Goal: Task Accomplishment & Management: Complete application form

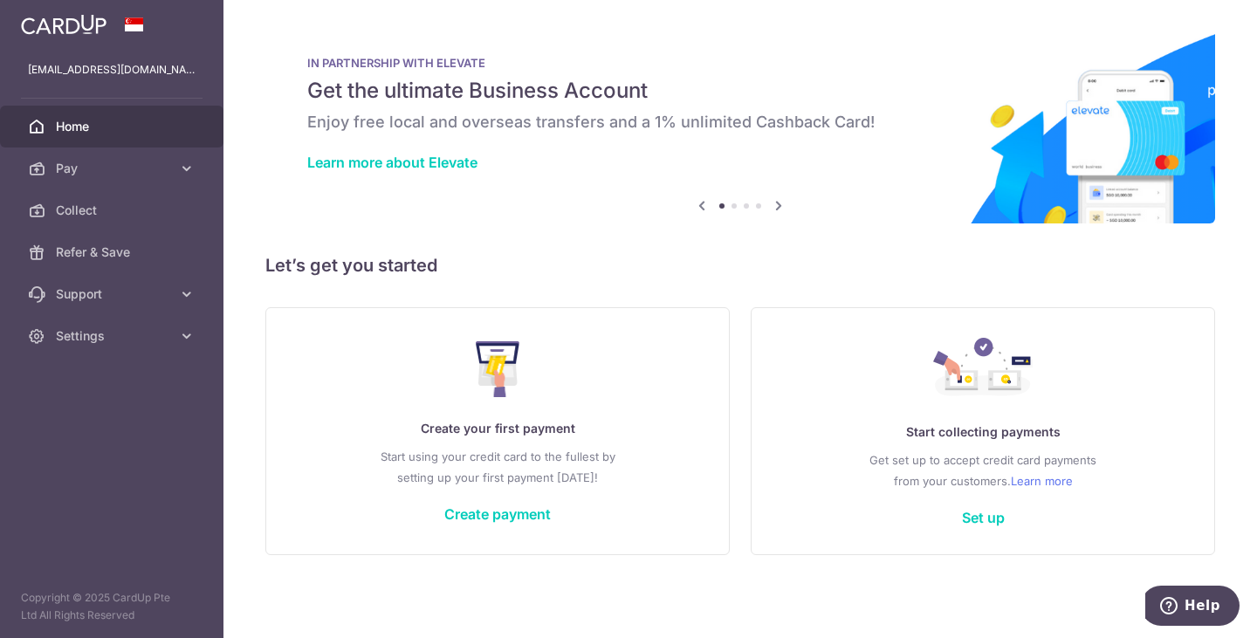
drag, startPoint x: 786, startPoint y: 245, endPoint x: 750, endPoint y: 246, distance: 36.7
click at [786, 245] on div "× Pause Schedule Pause all future payments in this series Pause just this one p…" at bounding box center [739, 319] width 1033 height 638
click at [113, 332] on span "Settings" at bounding box center [113, 335] width 115 height 17
click at [107, 375] on span "Account" at bounding box center [113, 377] width 115 height 17
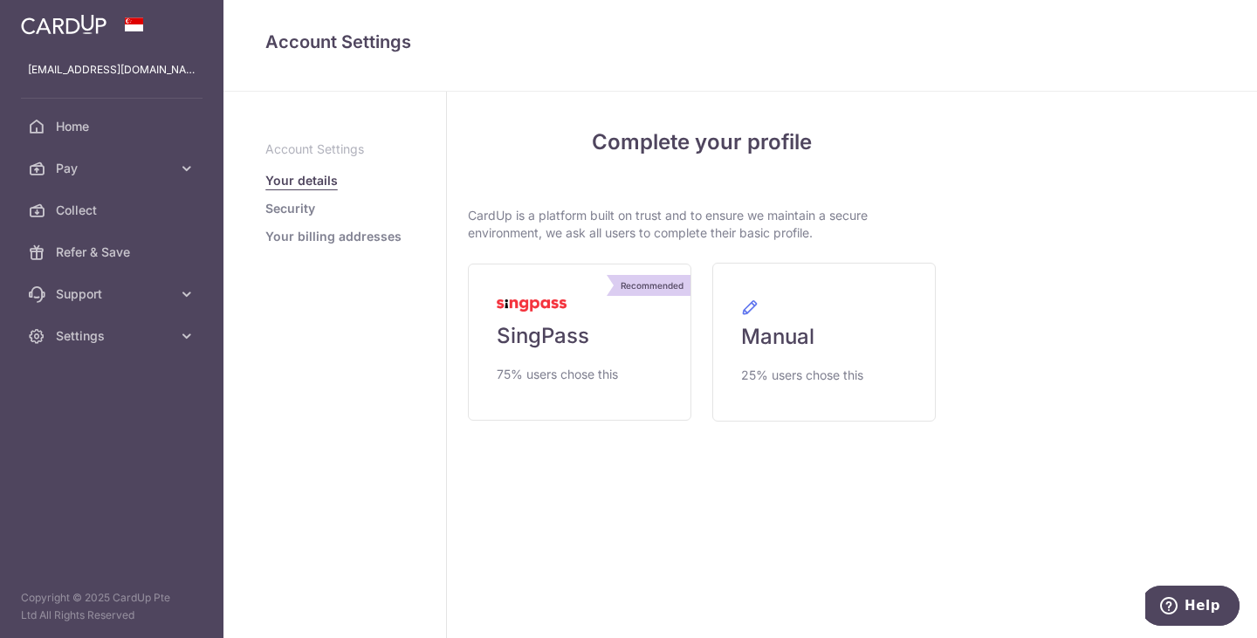
click at [559, 178] on div "Complete your profile CardUp is a platform built on trust and to ensure we main…" at bounding box center [702, 274] width 468 height 295
click at [293, 211] on link "Security" at bounding box center [290, 208] width 50 height 17
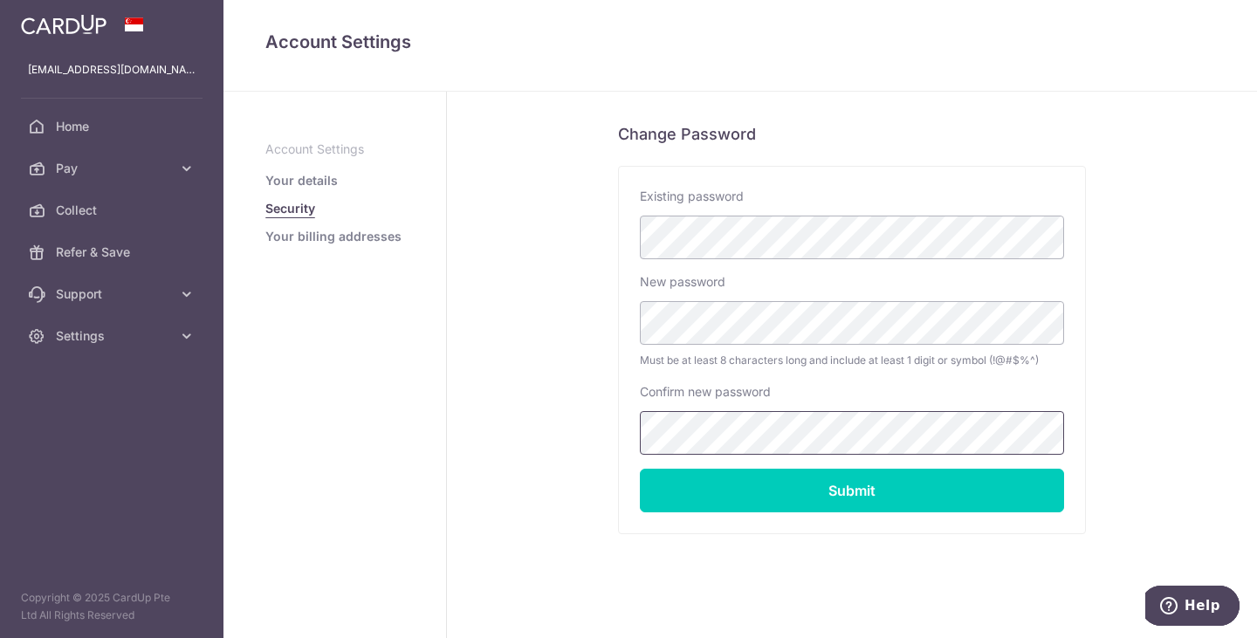
scroll to position [347, 0]
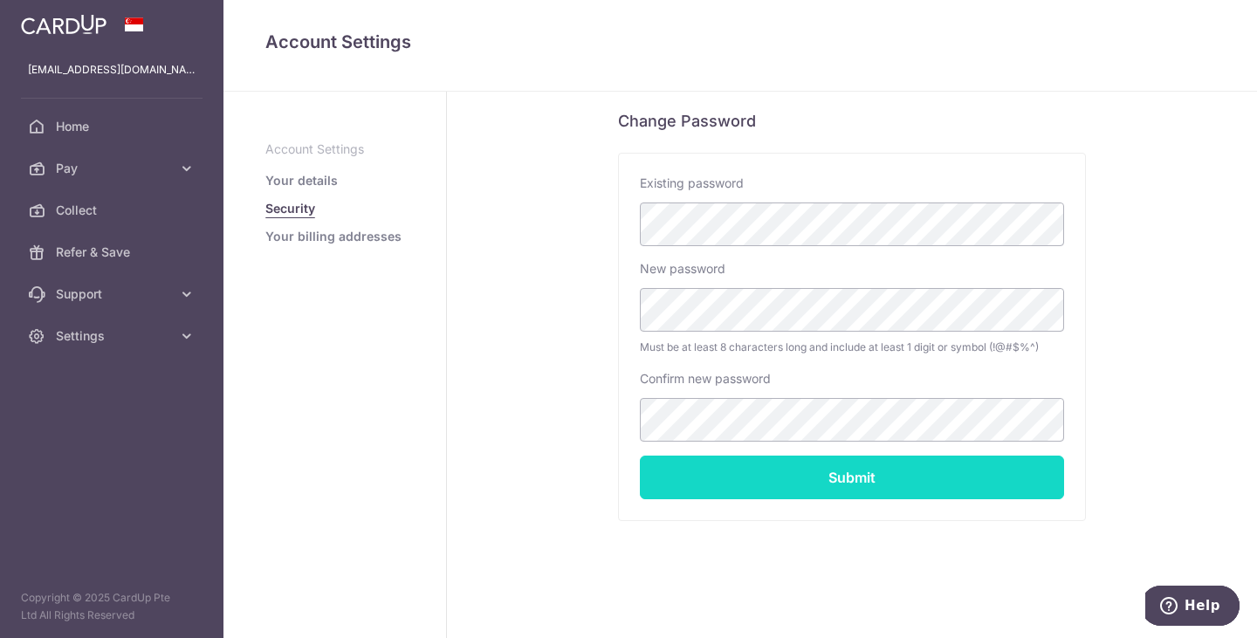
click at [758, 470] on input "Submit" at bounding box center [852, 478] width 424 height 44
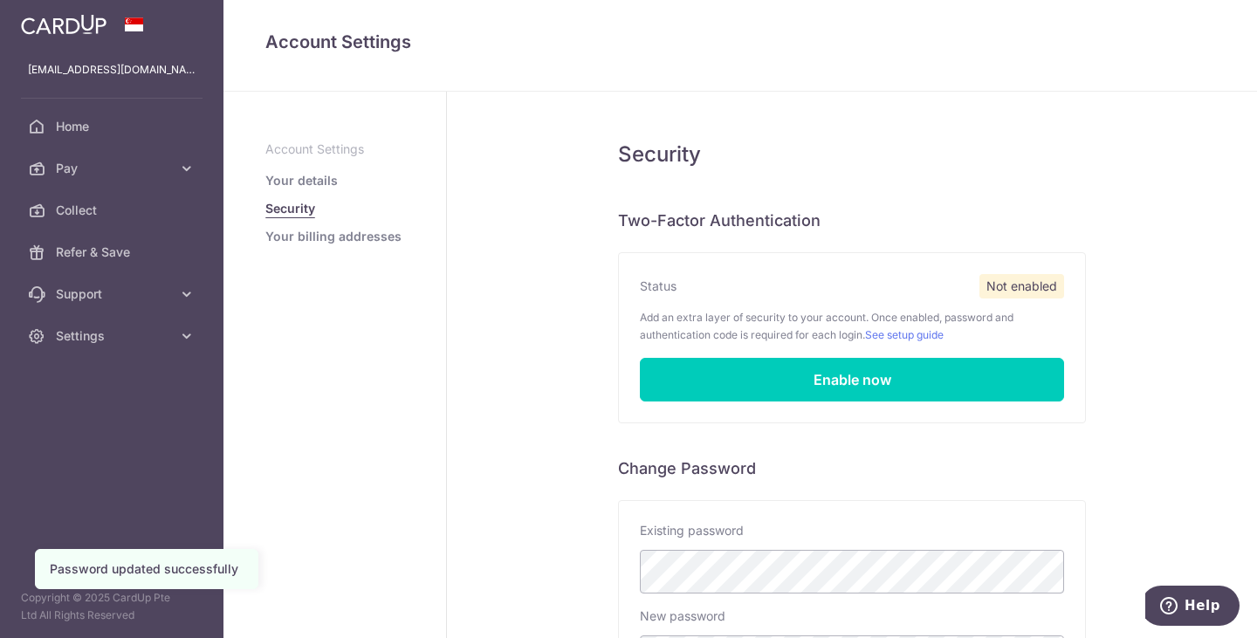
click at [1104, 144] on div "Security Two-Factor Authentication Status Not enabled Add an extra layer of sec…" at bounding box center [852, 539] width 810 height 894
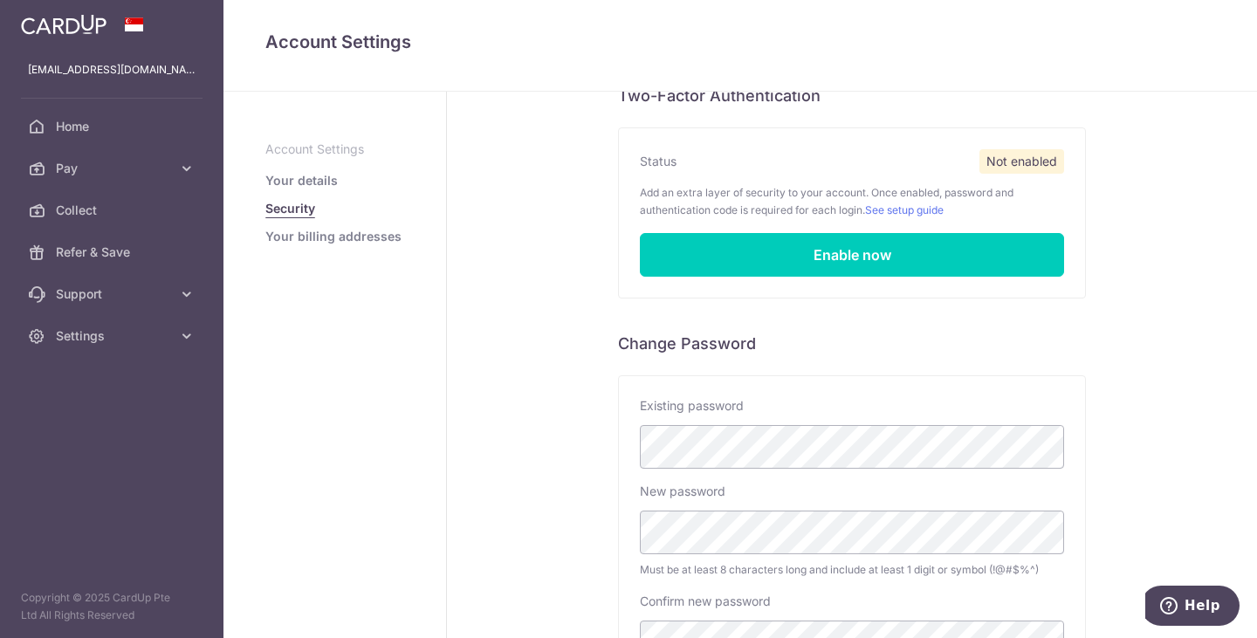
scroll to position [119, 0]
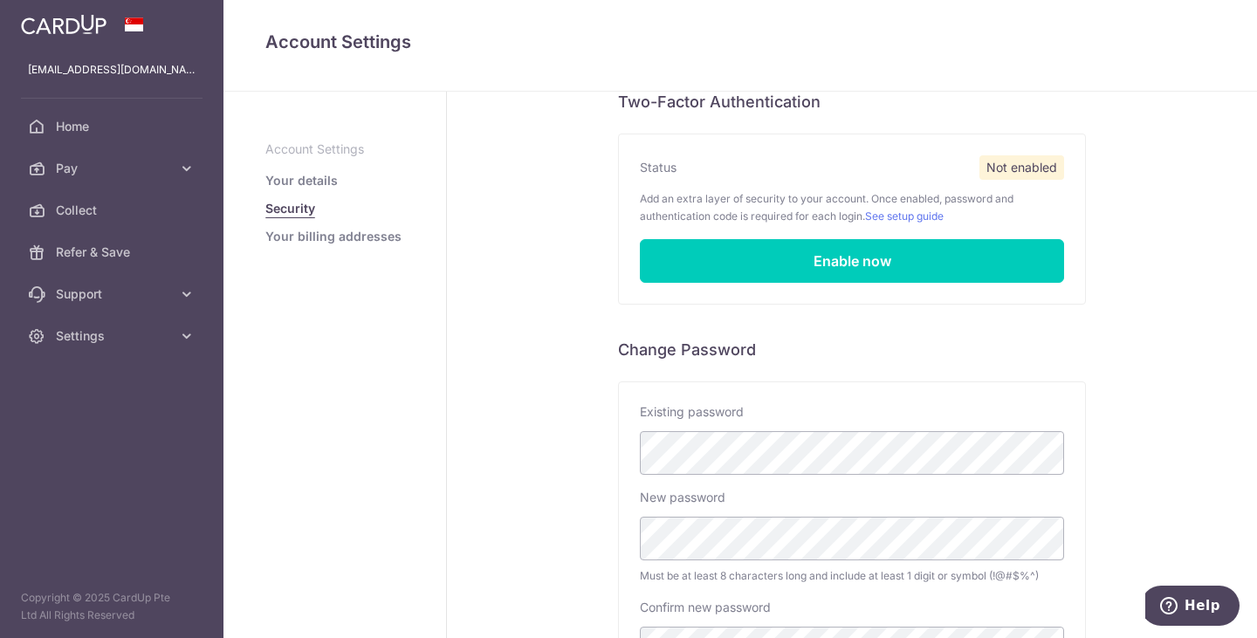
click at [320, 233] on link "Your billing addresses" at bounding box center [333, 236] width 136 height 17
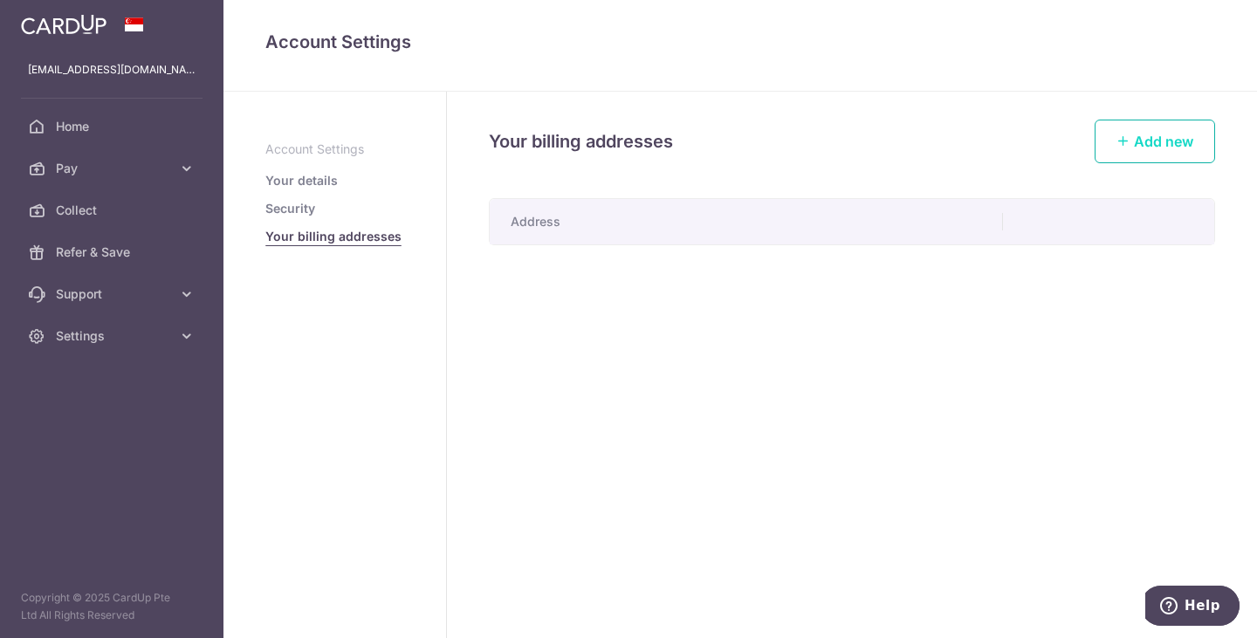
click at [1174, 128] on link "Add new" at bounding box center [1154, 142] width 120 height 44
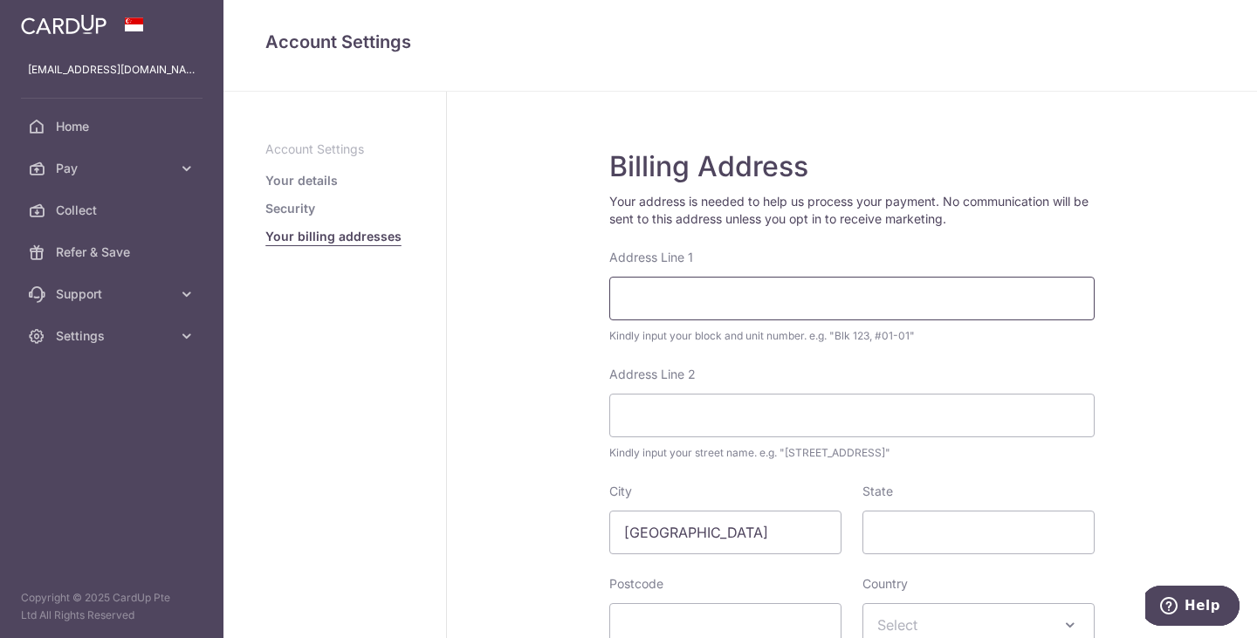
click at [772, 308] on input "Address Line 1" at bounding box center [851, 299] width 485 height 44
type input "10 Jalan Besar, #03-49, Sim Lim Tower"
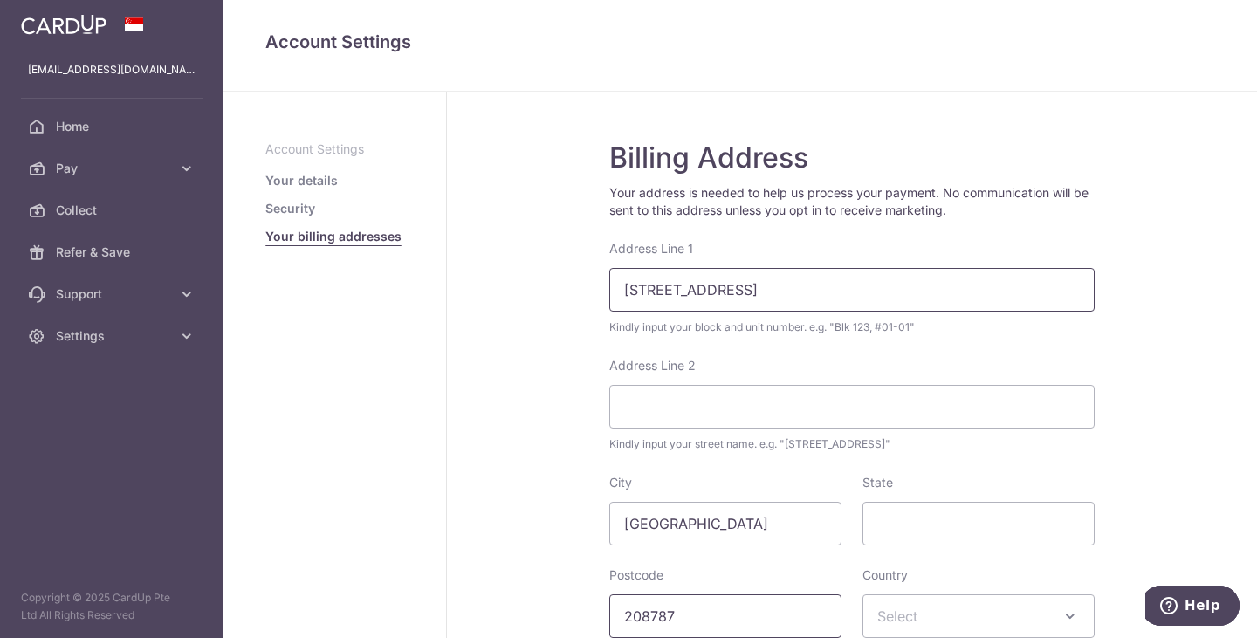
type input "208787"
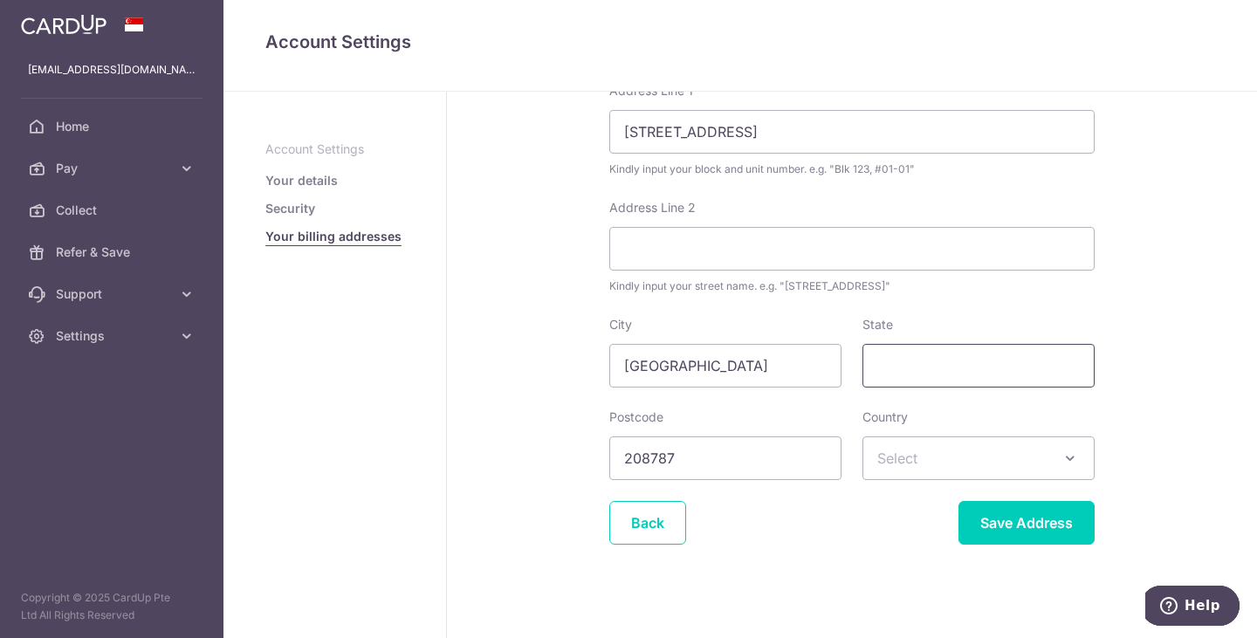
scroll to position [176, 0]
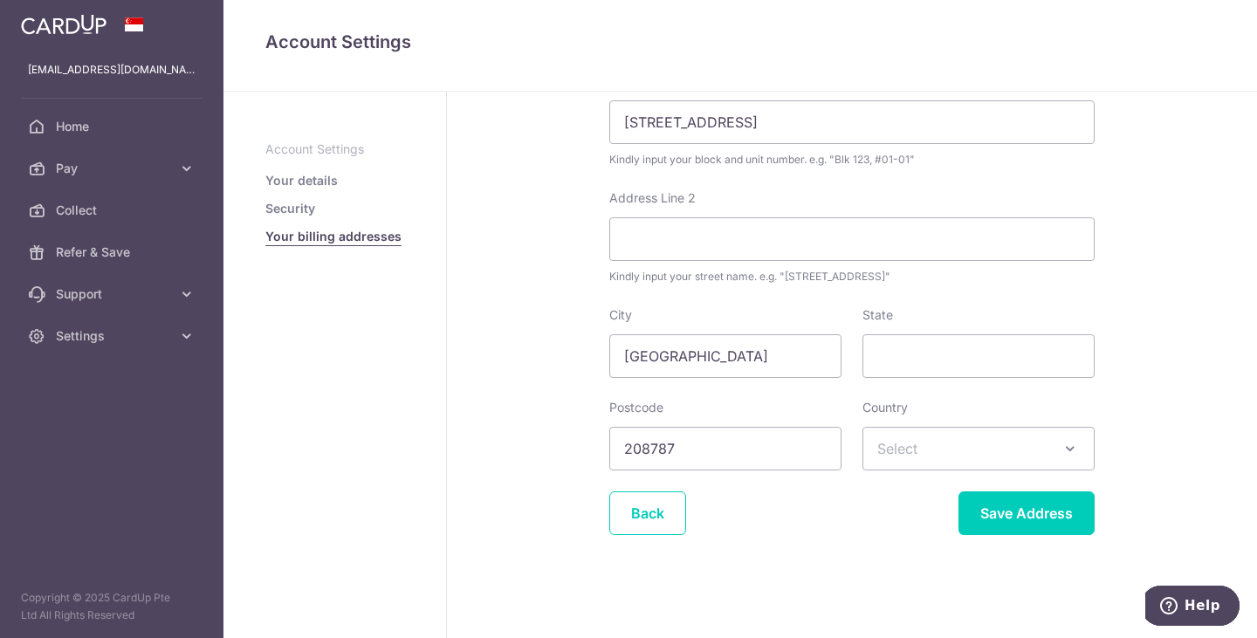
click at [950, 451] on span "Select" at bounding box center [978, 449] width 230 height 42
type input "sin"
select select "199"
click at [1015, 518] on input "Save Address" at bounding box center [1026, 513] width 136 height 44
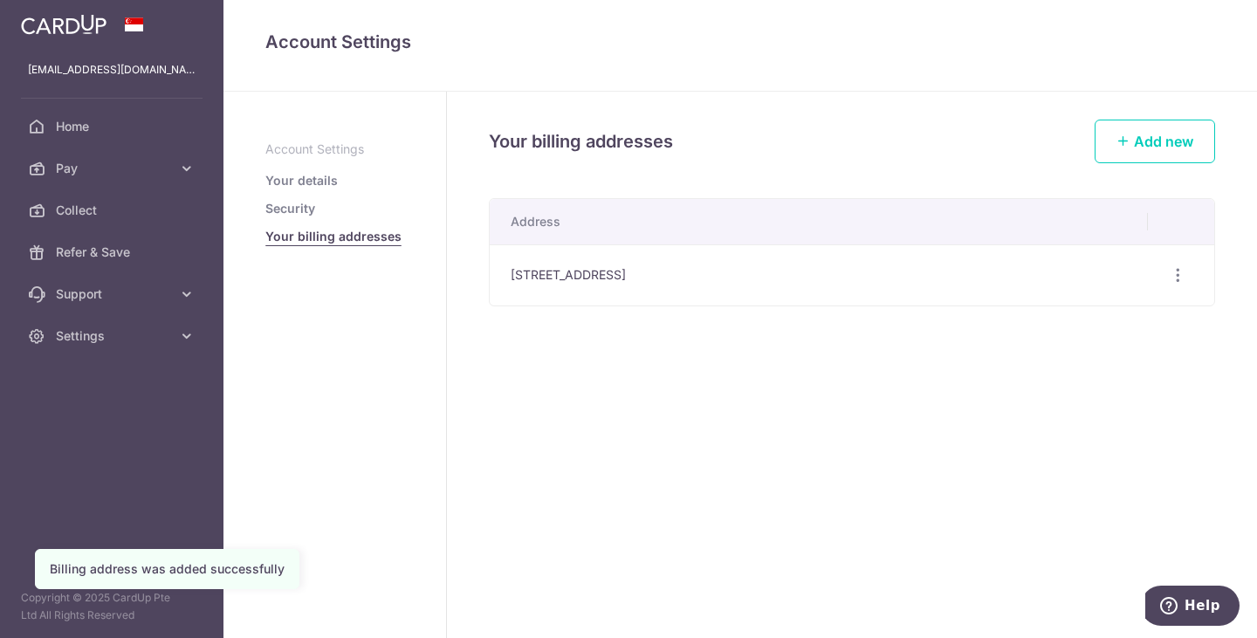
click at [306, 175] on link "Your details" at bounding box center [301, 180] width 72 height 17
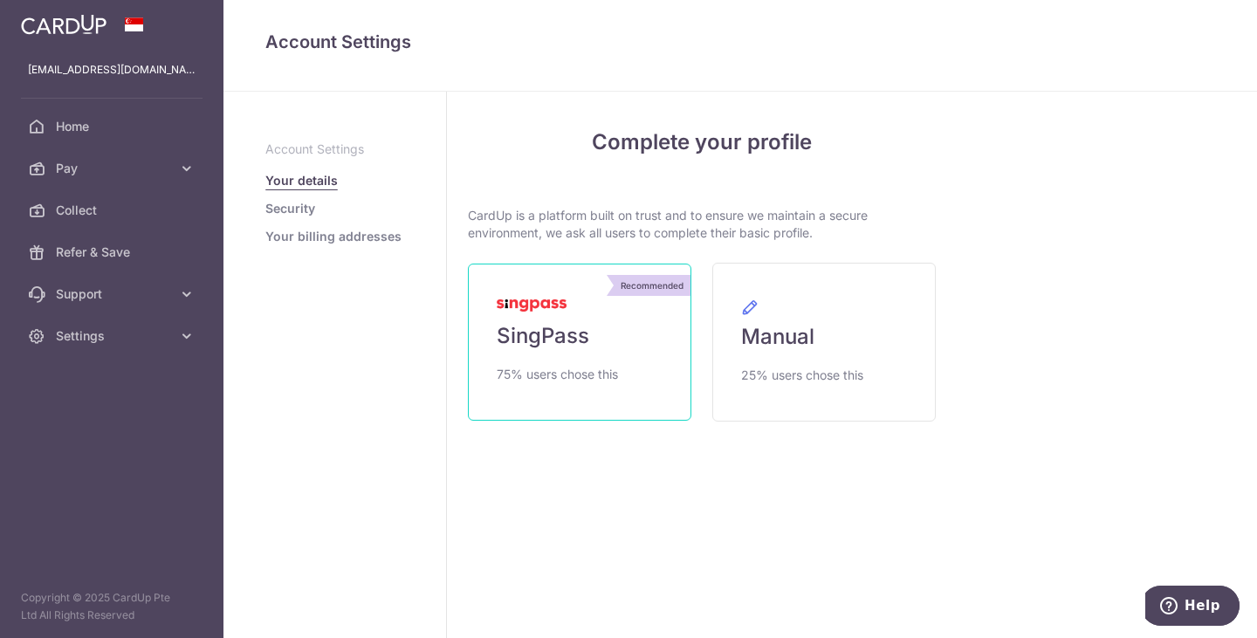
click at [580, 316] on link "Recommended SingPass 75% users chose this" at bounding box center [579, 342] width 223 height 157
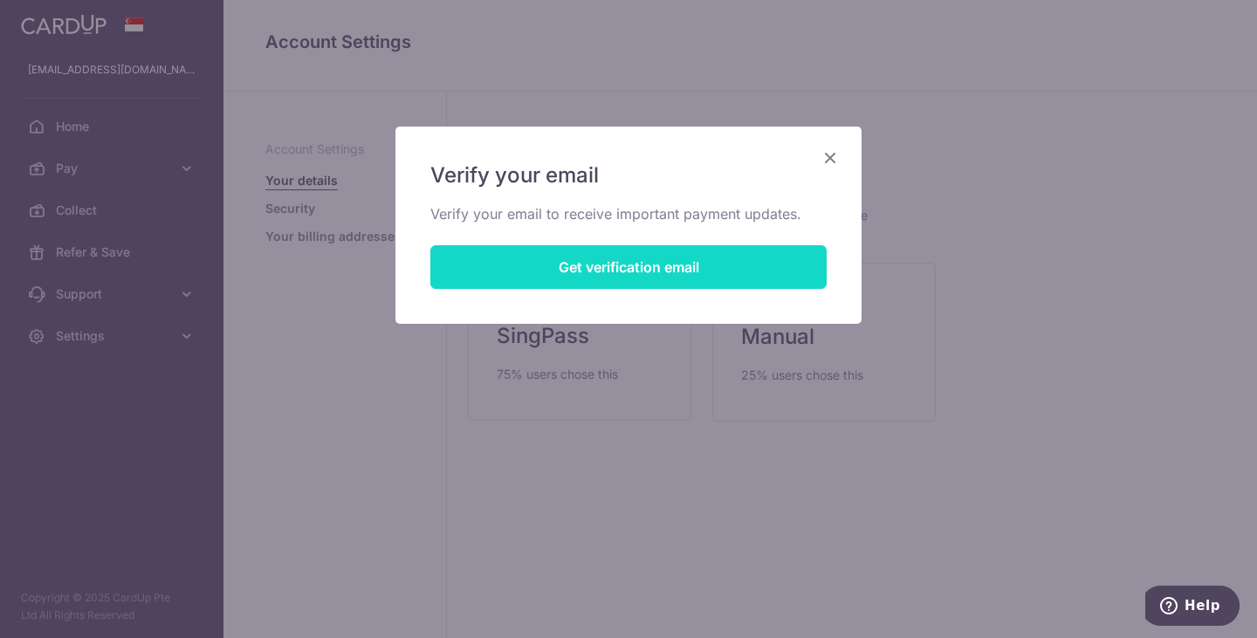
click at [711, 259] on button "Get verification email" at bounding box center [628, 267] width 396 height 44
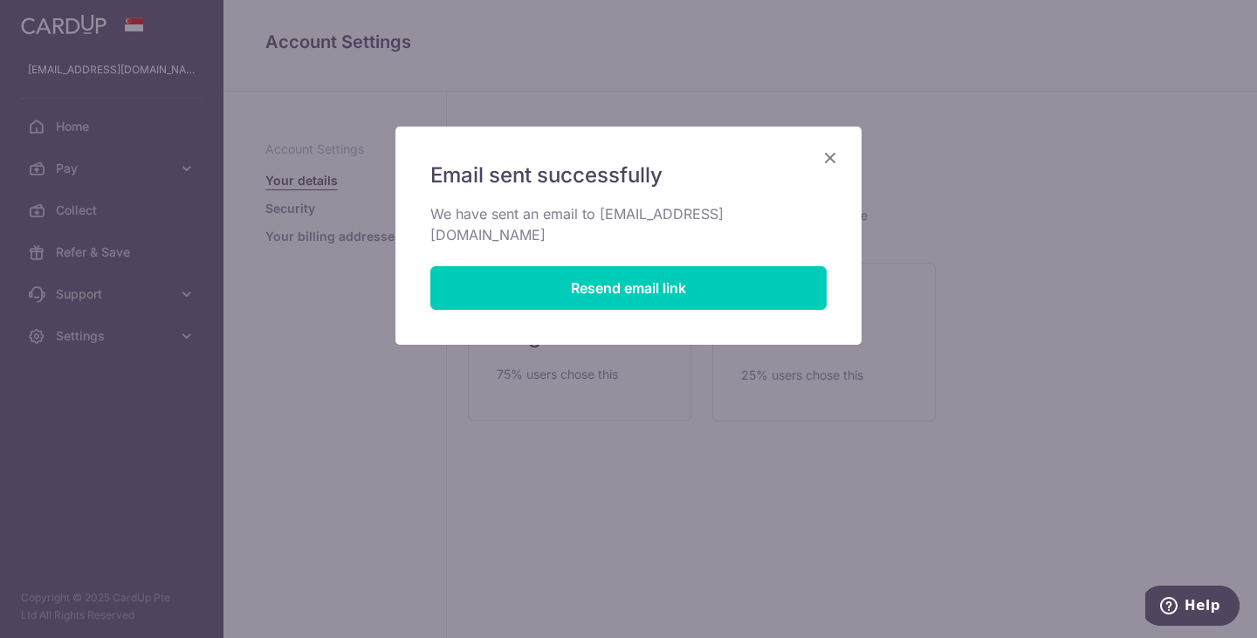
click at [835, 149] on icon "Close" at bounding box center [830, 158] width 21 height 22
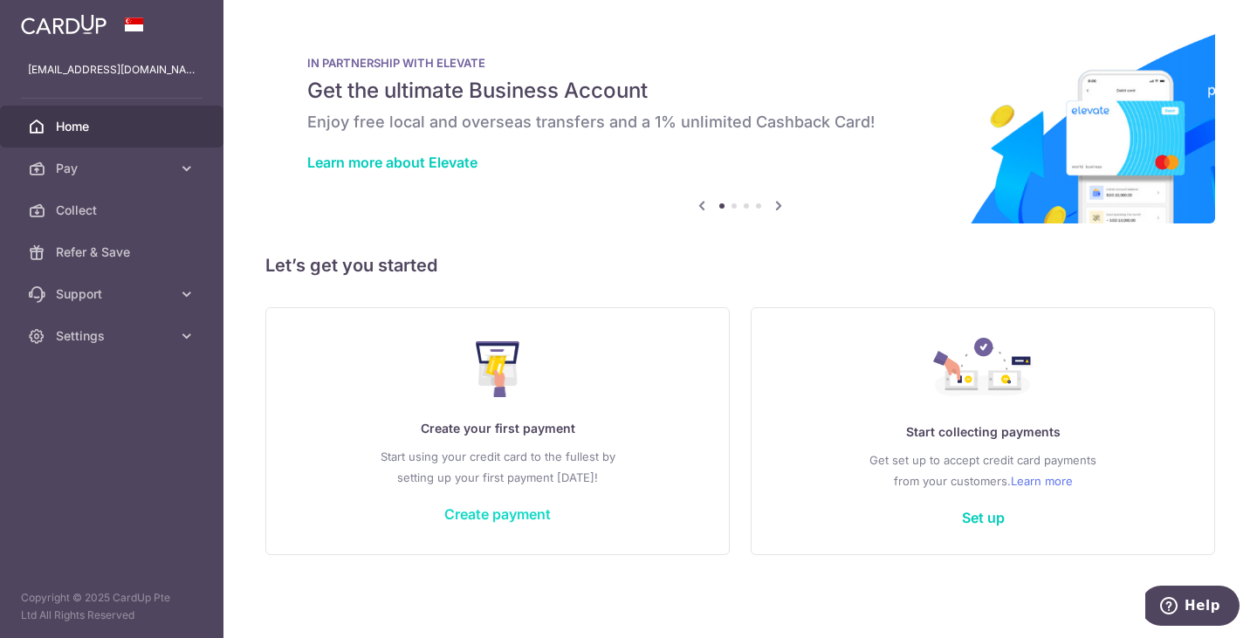
click at [496, 517] on link "Create payment" at bounding box center [497, 513] width 106 height 17
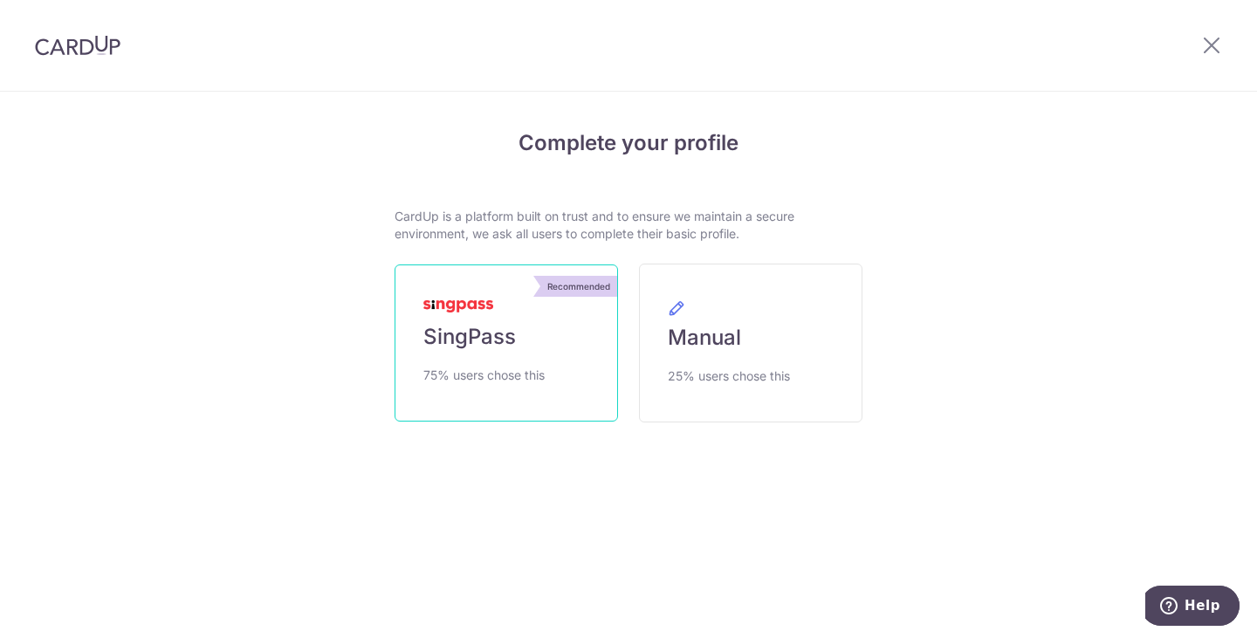
click at [534, 361] on link "Recommended SingPass 75% users chose this" at bounding box center [506, 342] width 223 height 157
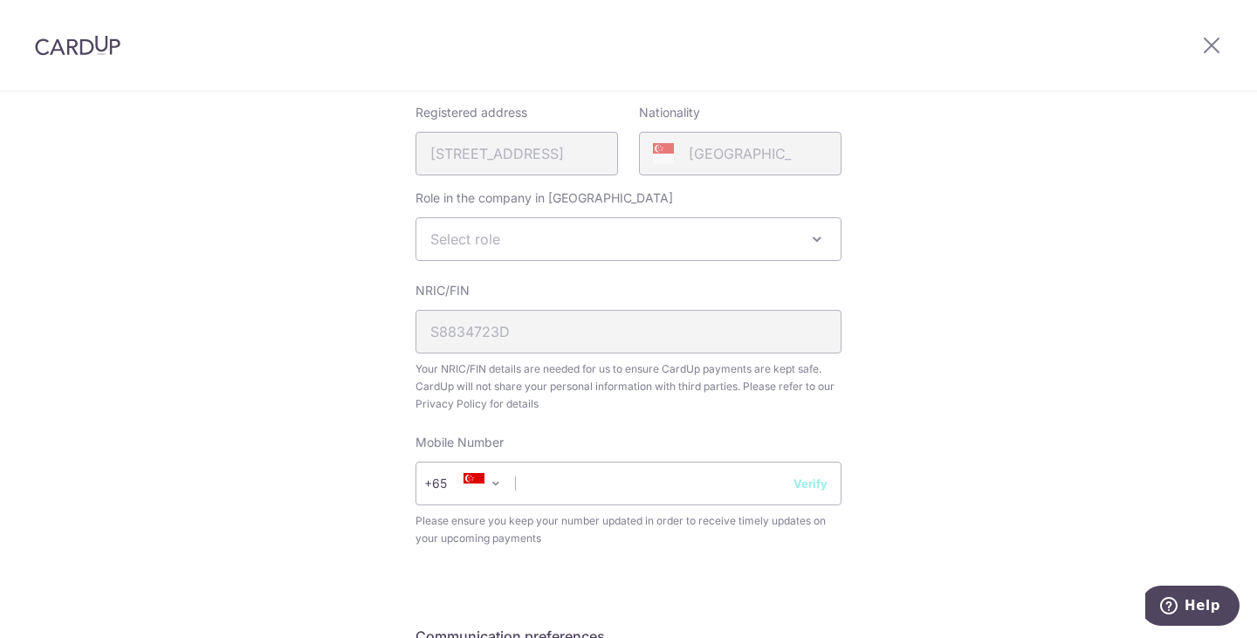
scroll to position [501, 0]
click at [480, 238] on span "Select role" at bounding box center [465, 235] width 70 height 17
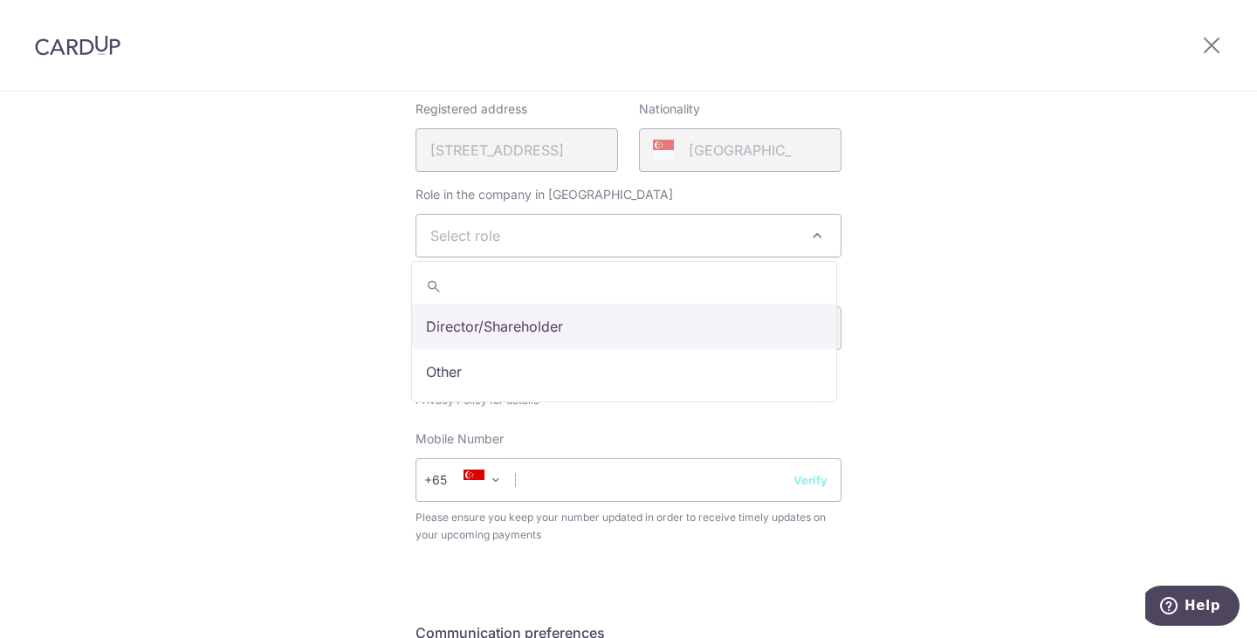
select select "director"
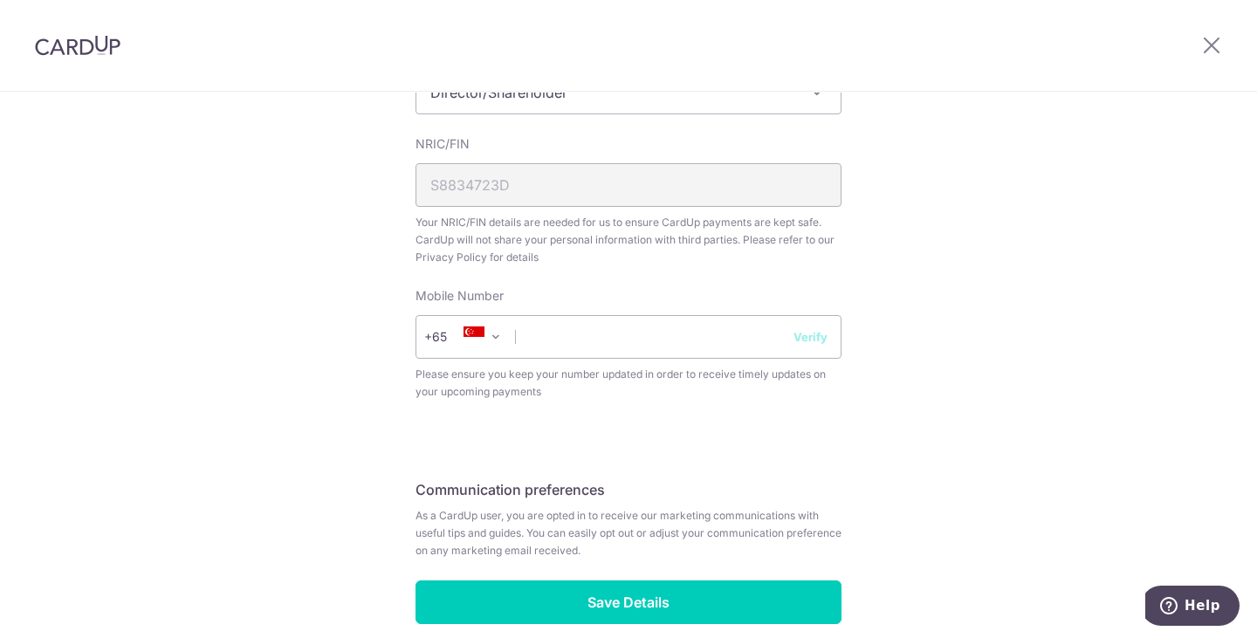
scroll to position [639, 0]
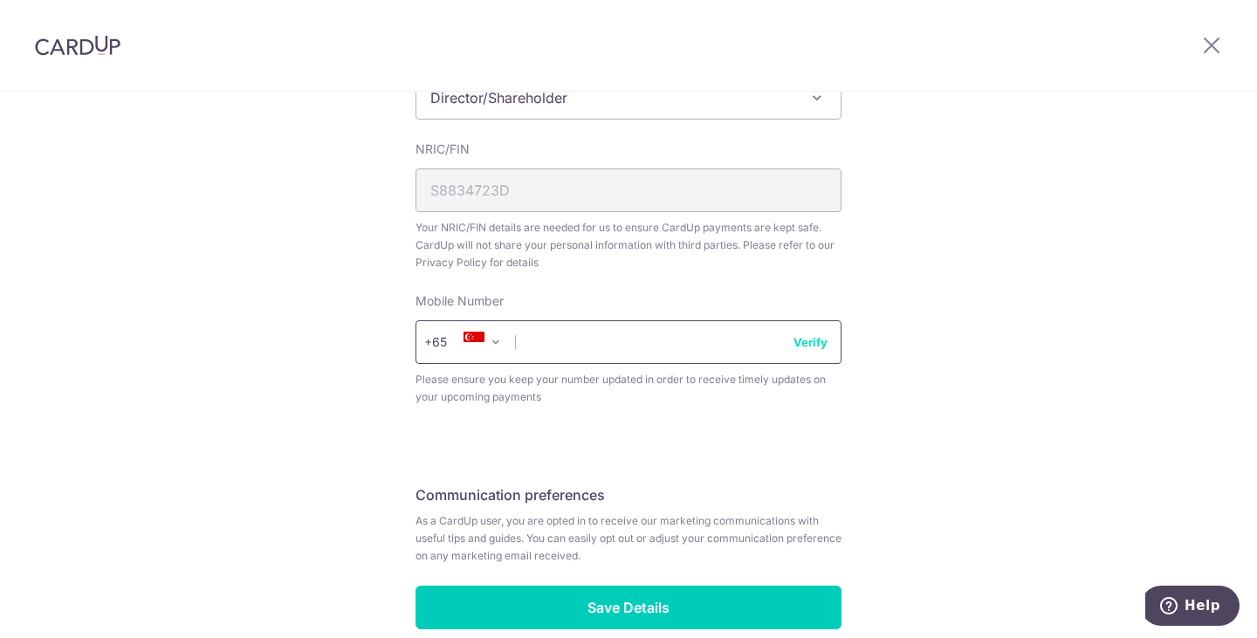
click at [635, 337] on input "text" at bounding box center [628, 342] width 426 height 44
click at [813, 355] on input "85330541" at bounding box center [628, 342] width 426 height 44
type input "85330541"
click at [799, 340] on button "Verify" at bounding box center [810, 341] width 34 height 17
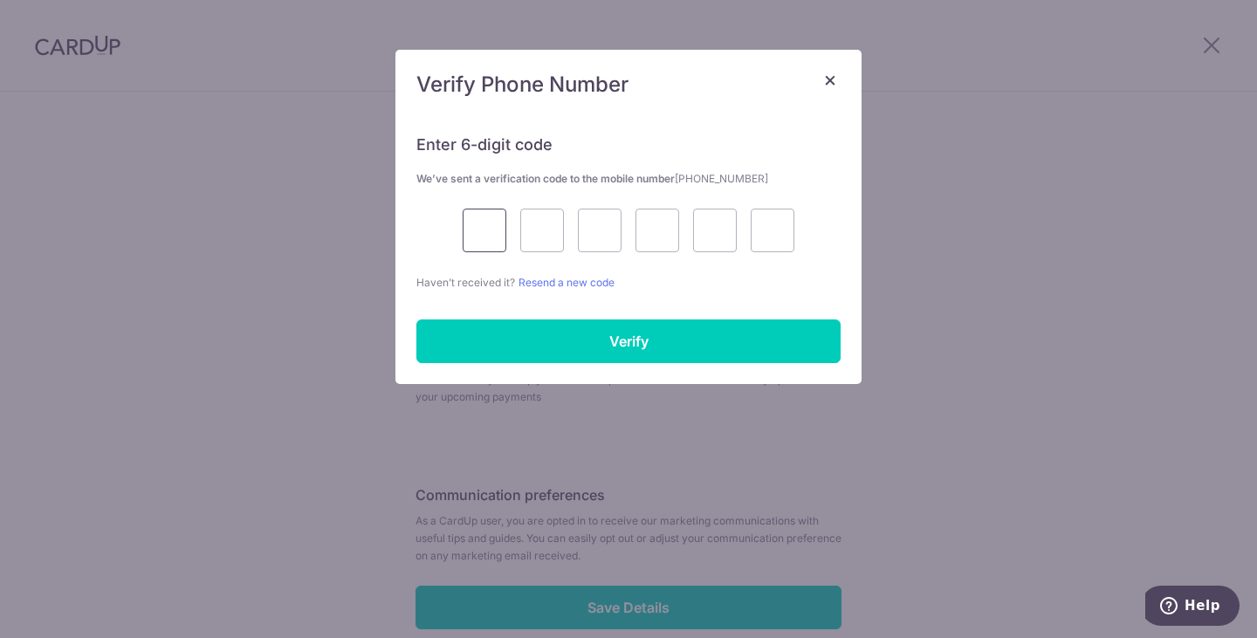
click at [480, 222] on input "text" at bounding box center [485, 231] width 44 height 44
type input "6"
type input "0"
type input "6"
type input "2"
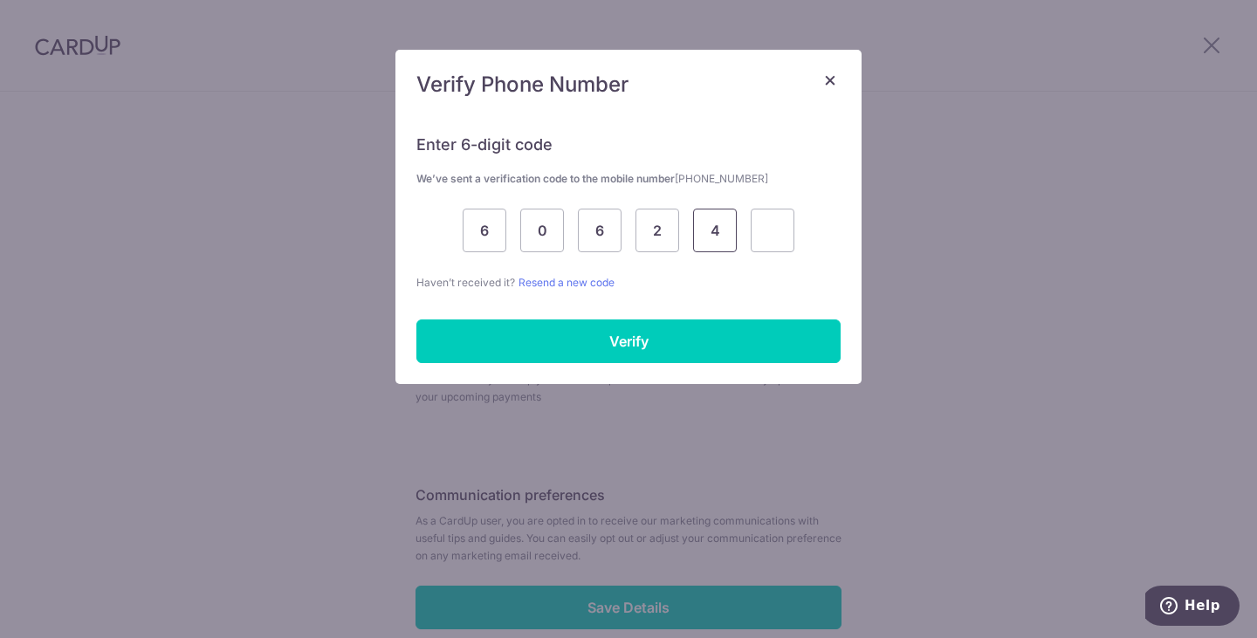
type input "4"
type input "7"
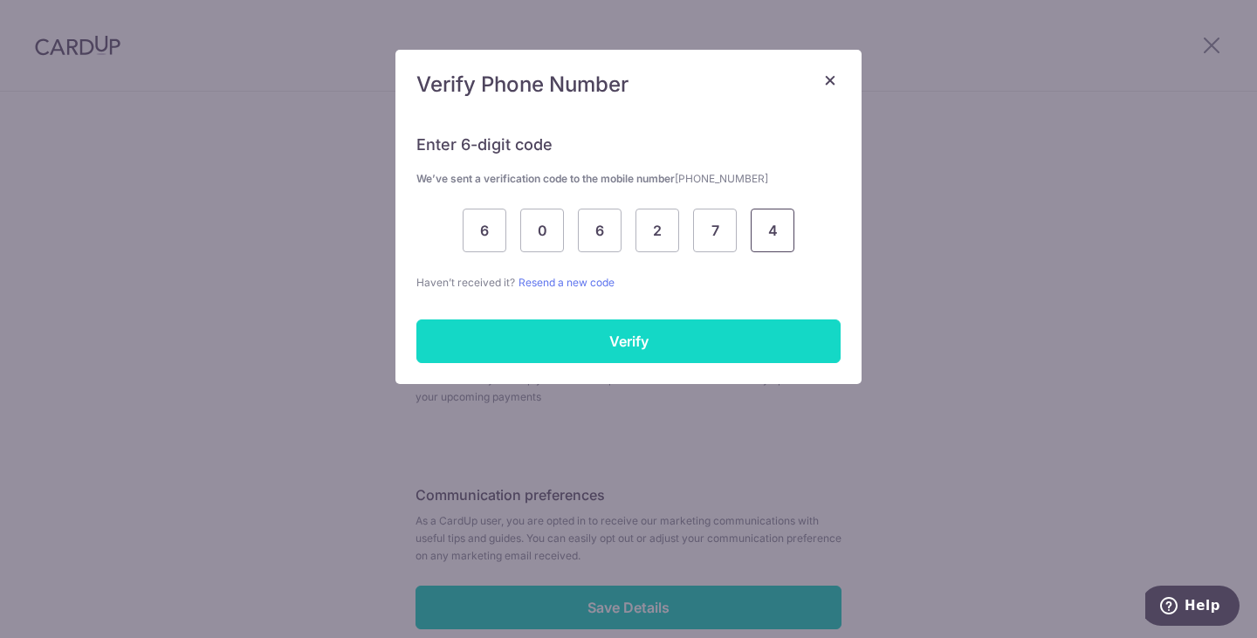
type input "4"
drag, startPoint x: 709, startPoint y: 319, endPoint x: 717, endPoint y: 334, distance: 16.8
click at [710, 319] on input "Verify" at bounding box center [628, 341] width 424 height 44
click at [718, 333] on input "Verify" at bounding box center [628, 341] width 424 height 44
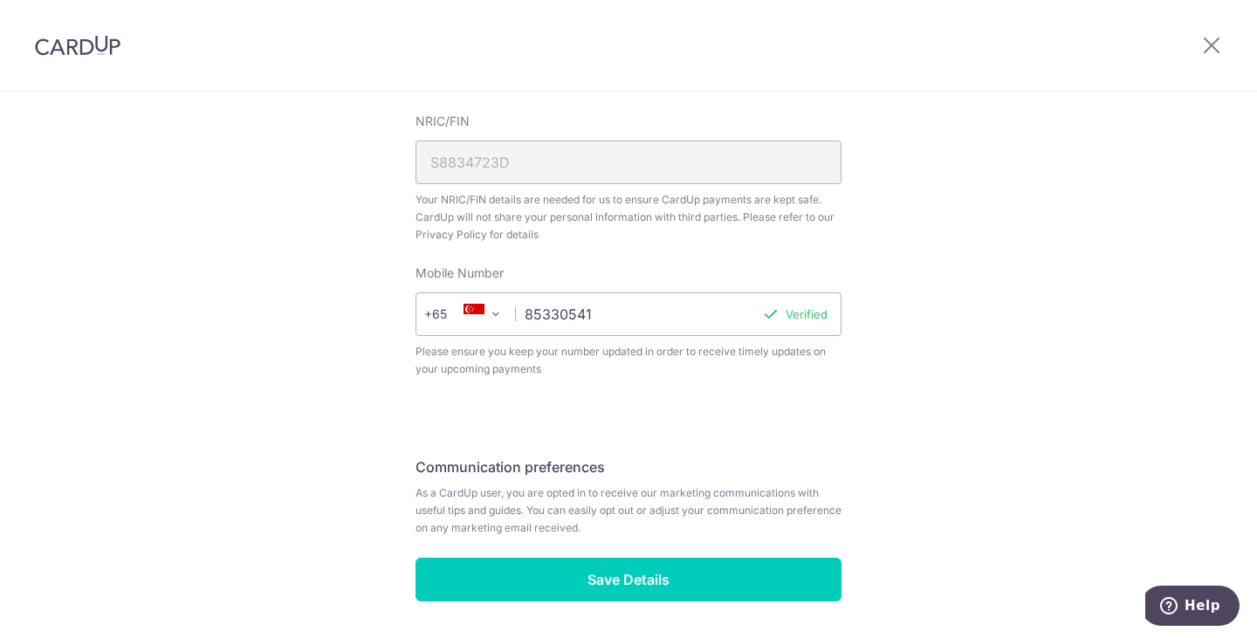
scroll to position [726, 0]
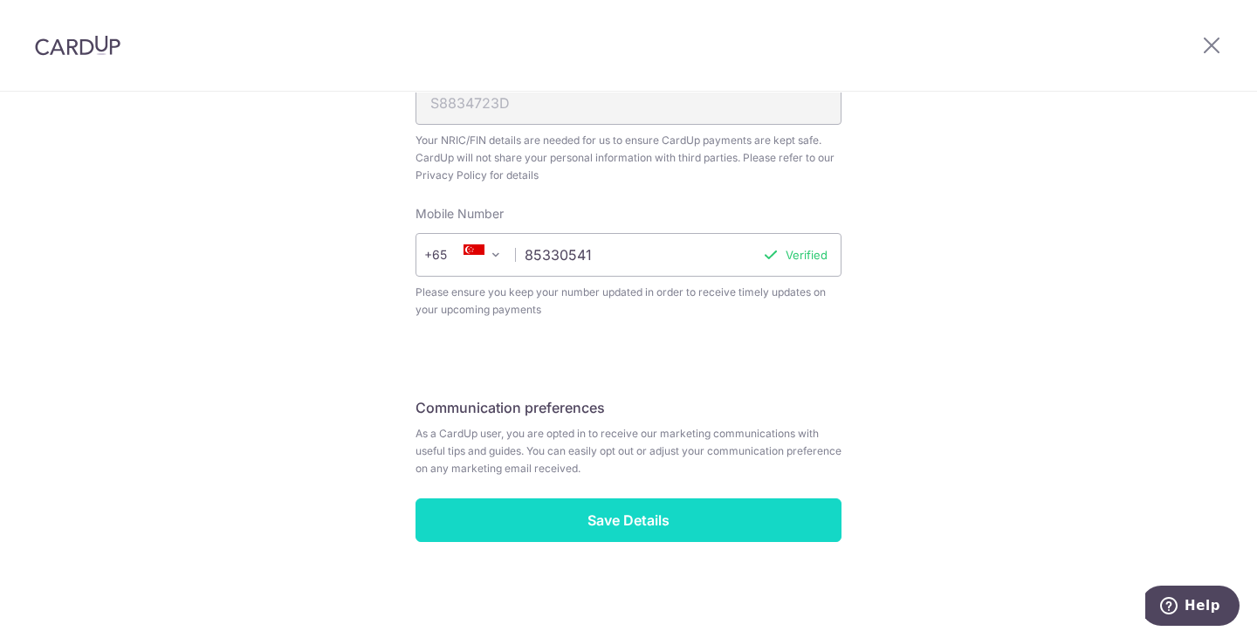
click at [708, 505] on input "Save Details" at bounding box center [628, 520] width 426 height 44
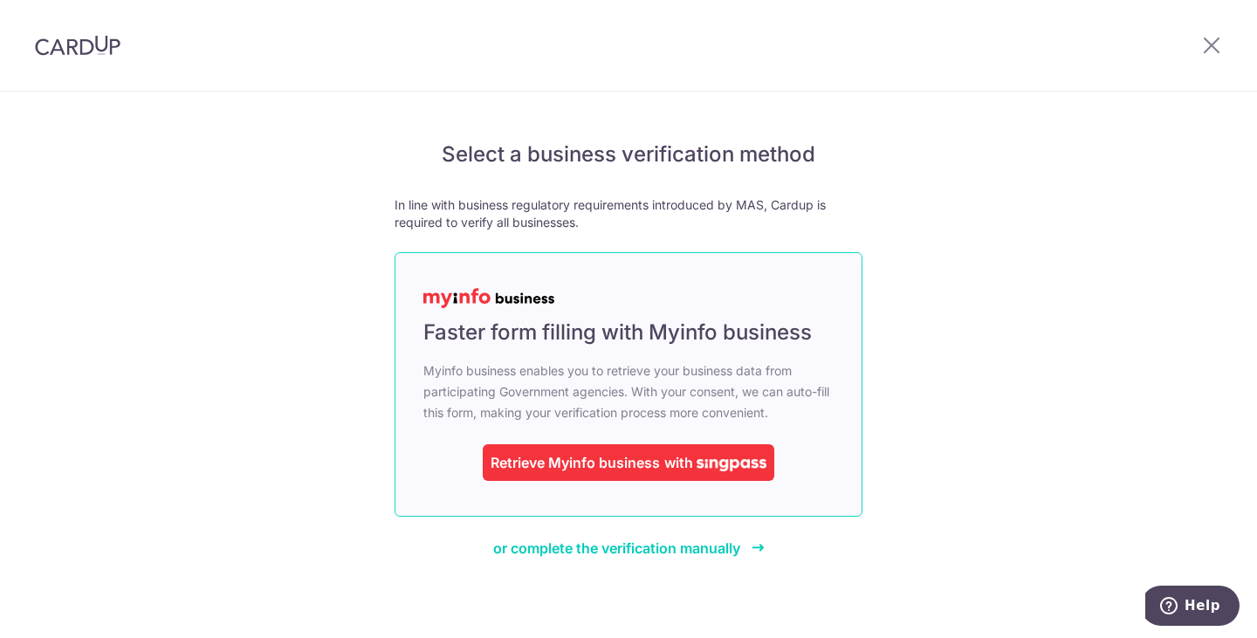
click at [632, 468] on div "Retrieve Myinfo business" at bounding box center [575, 462] width 169 height 21
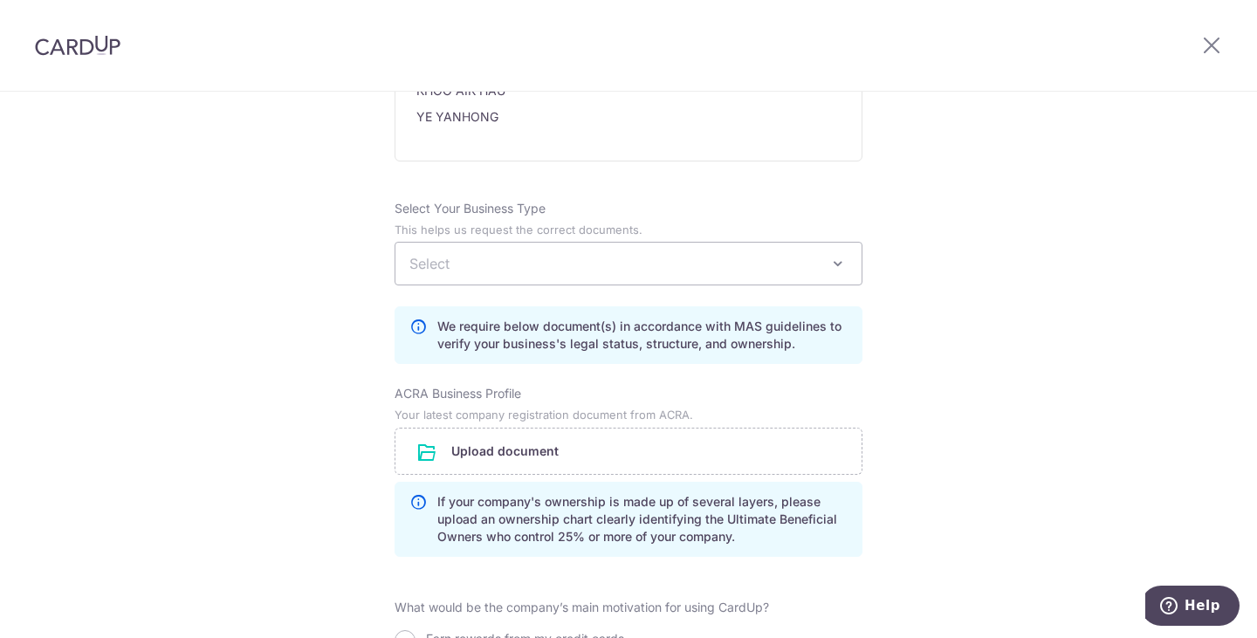
scroll to position [1126, 0]
click at [771, 272] on span "Select" at bounding box center [628, 262] width 466 height 42
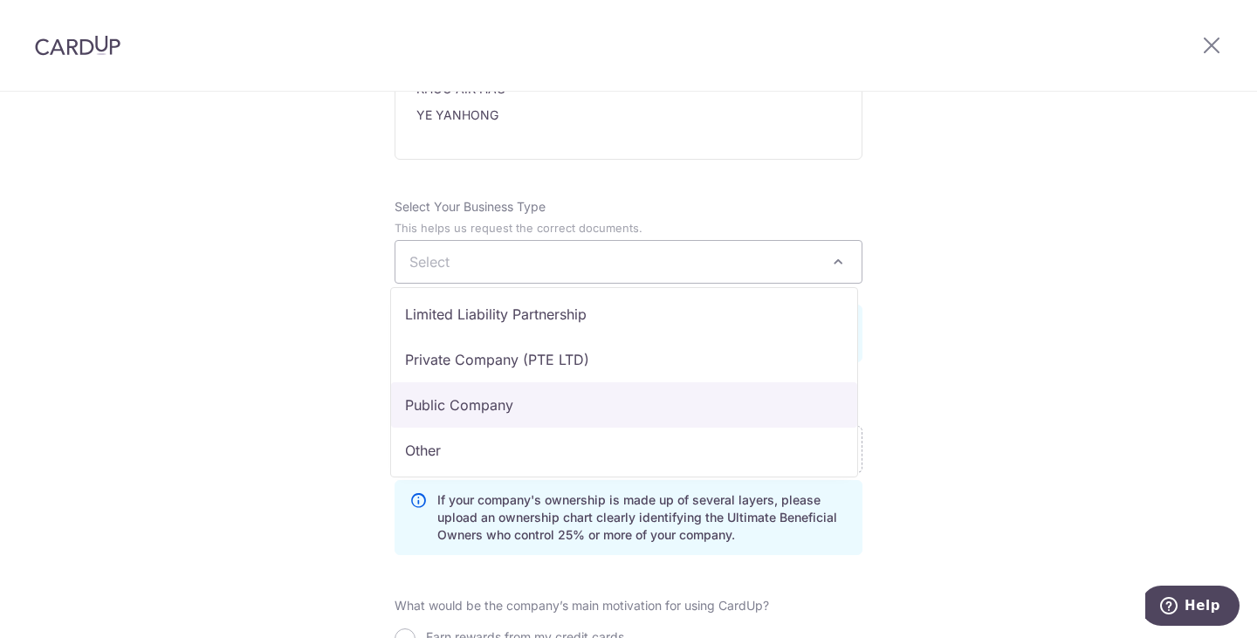
scroll to position [143, 0]
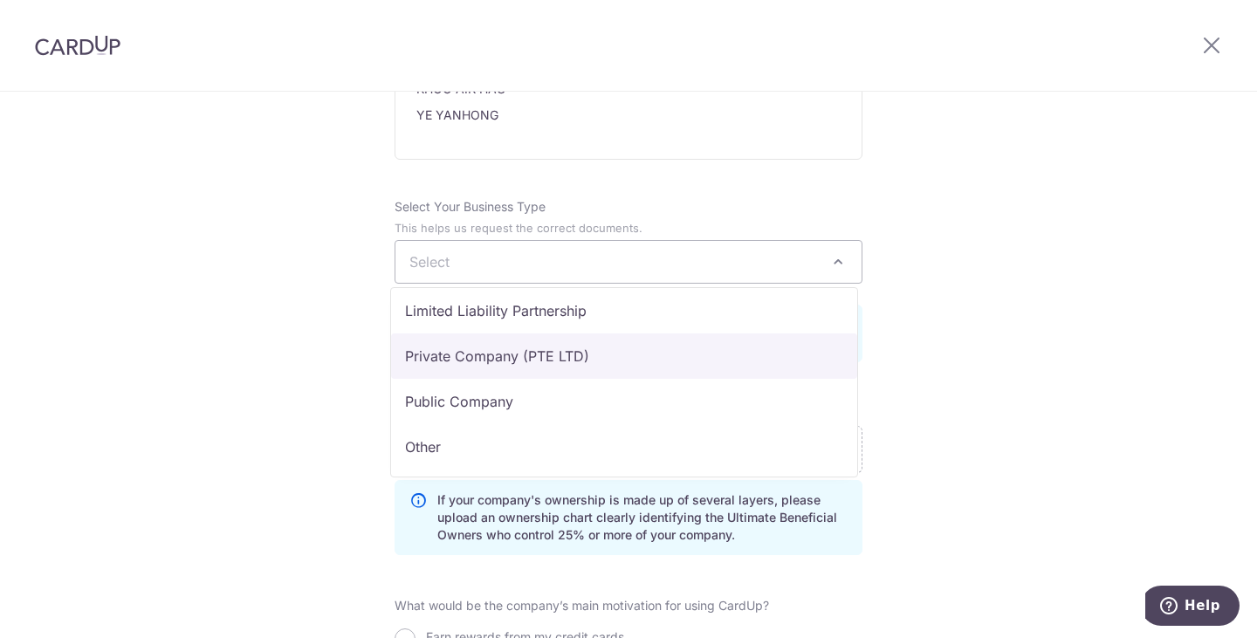
select select "Private Company (PTE LTD)"
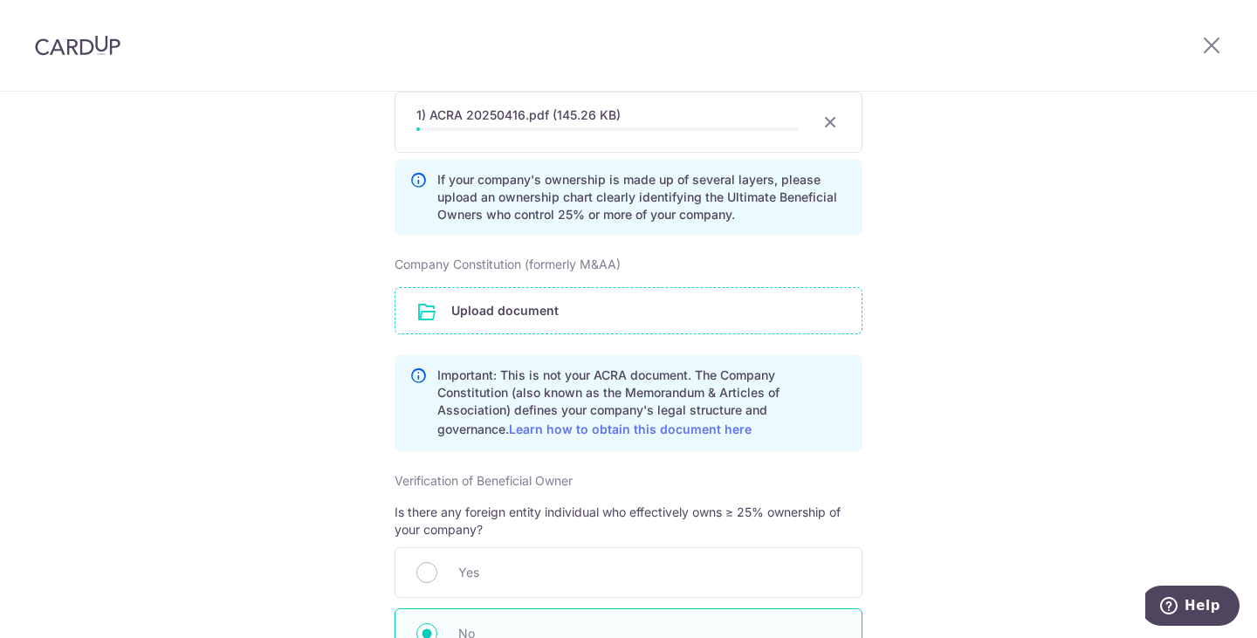
scroll to position [1514, 0]
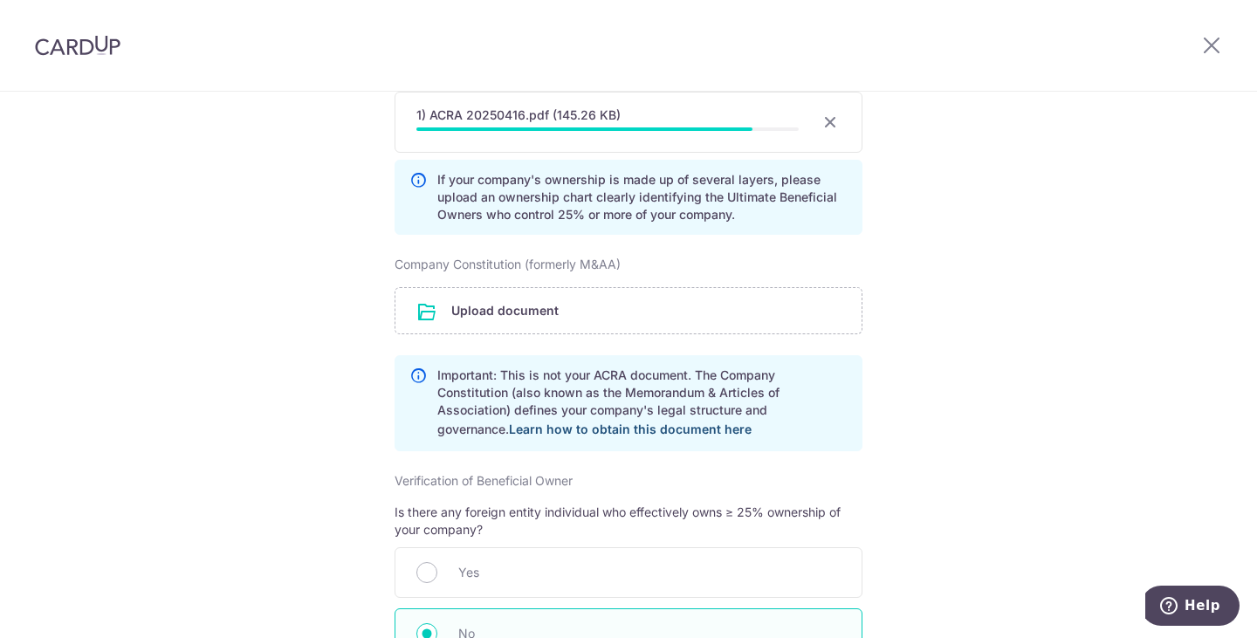
click at [609, 433] on link "Learn how to obtain this document here" at bounding box center [630, 429] width 243 height 15
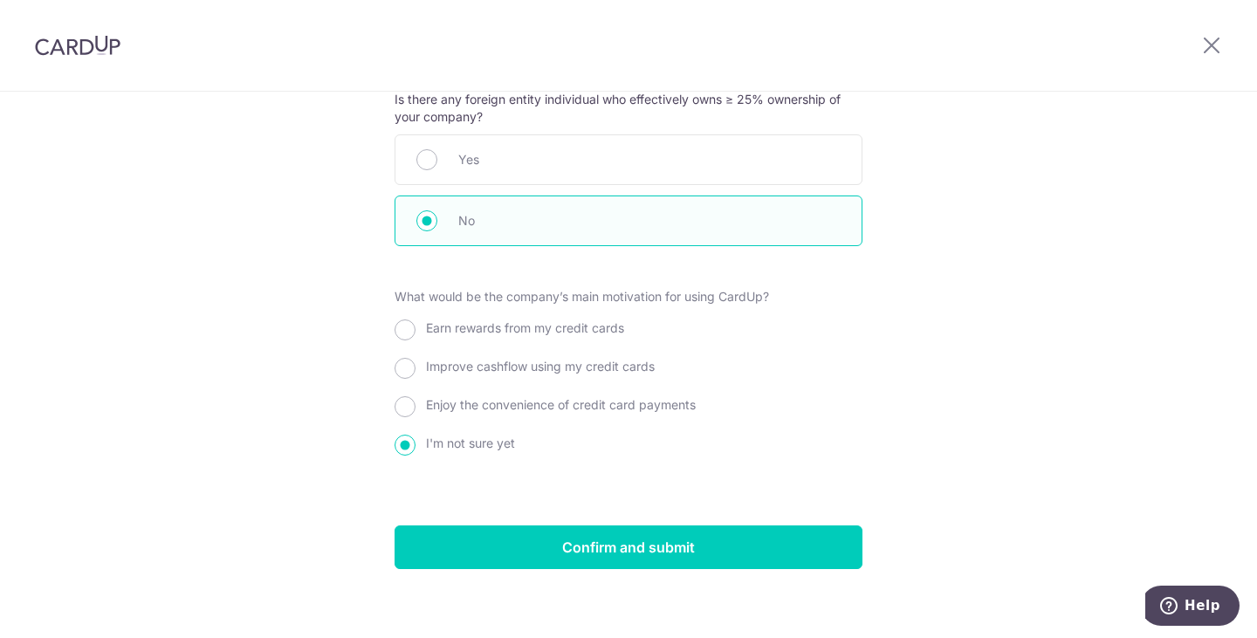
scroll to position [2004, 0]
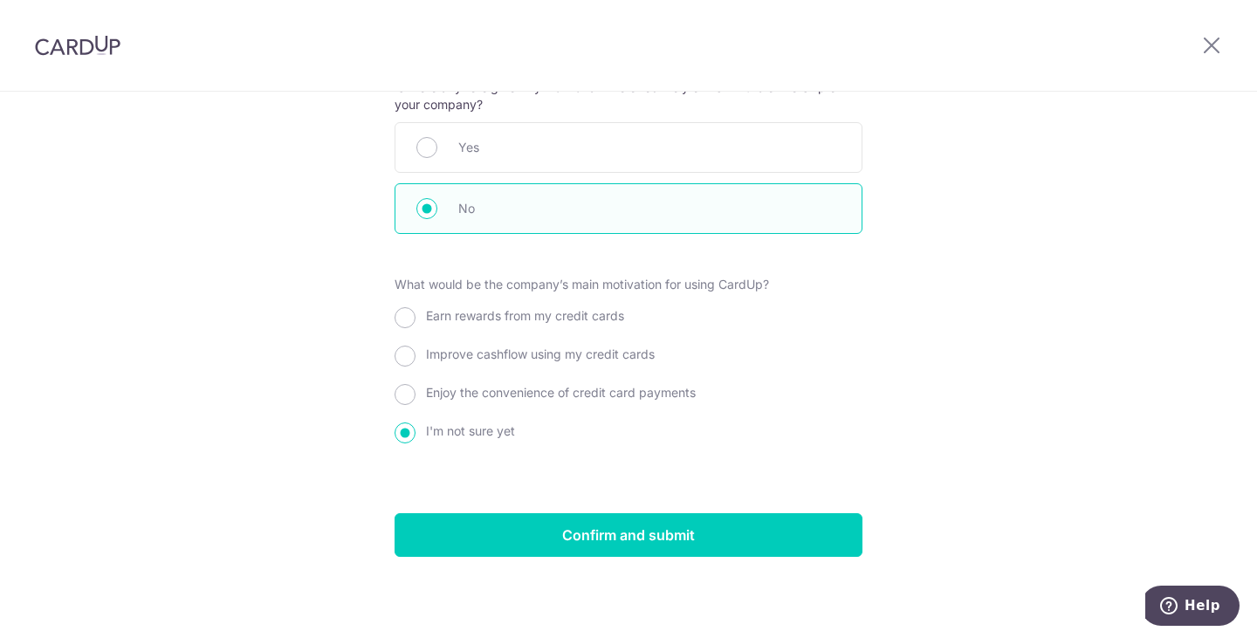
click at [511, 352] on span "Improve cashflow using my credit cards" at bounding box center [540, 353] width 229 height 15
click at [415, 352] on input "Improve cashflow using my credit cards" at bounding box center [405, 356] width 21 height 21
radio input "true"
click at [479, 422] on label "I'm not sure yet" at bounding box center [470, 430] width 89 height 17
click at [415, 422] on input "I'm not sure yet" at bounding box center [405, 432] width 21 height 21
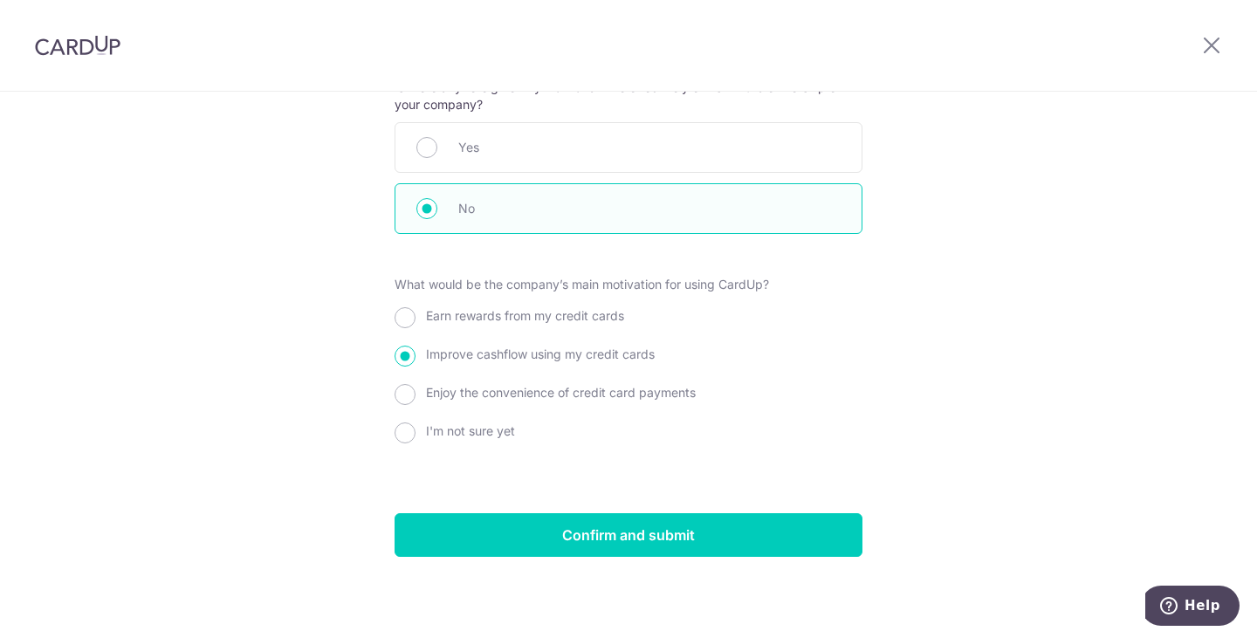
radio input "true"
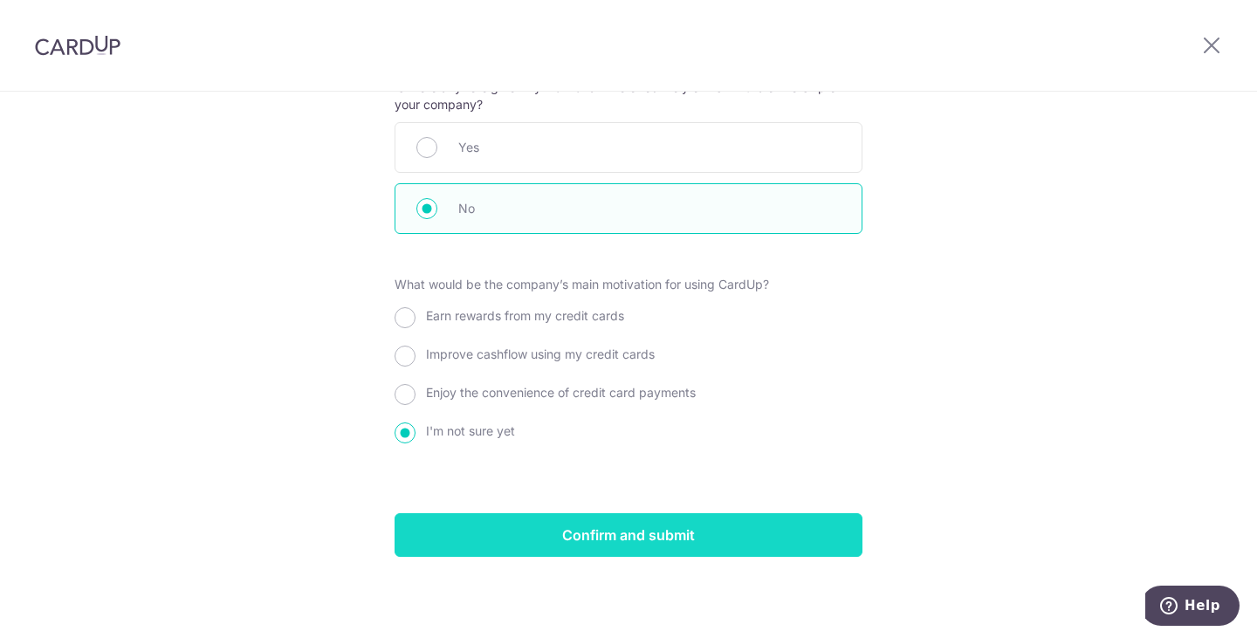
click at [615, 544] on input "Confirm and submit" at bounding box center [629, 535] width 468 height 44
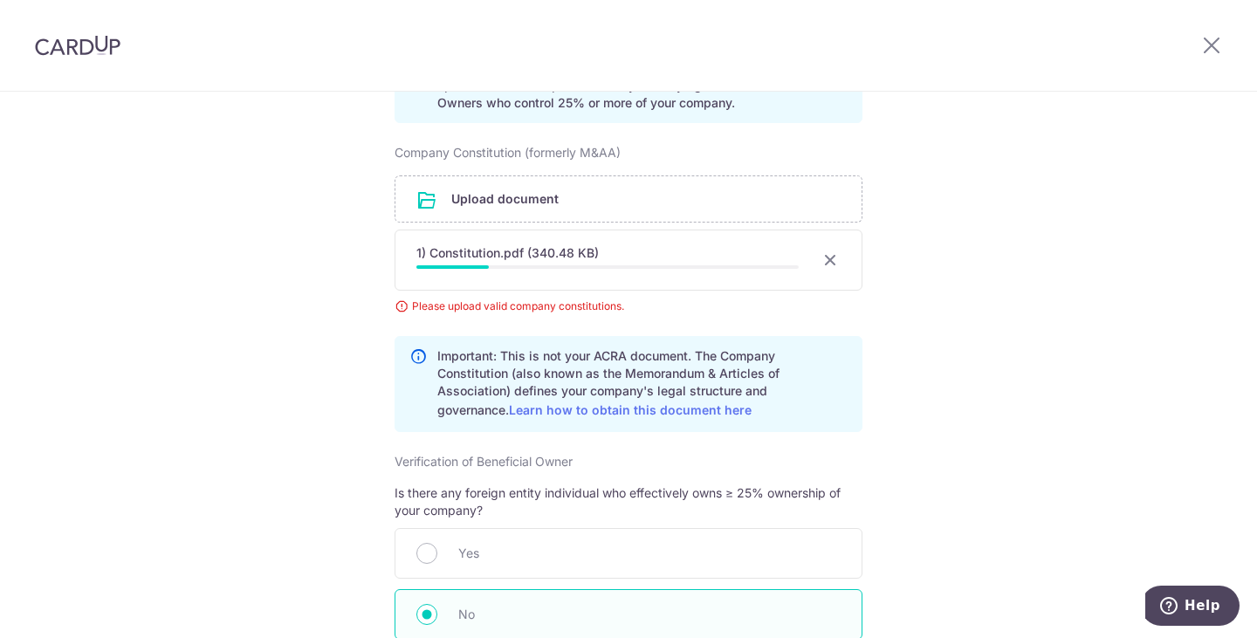
scroll to position [1616, 0]
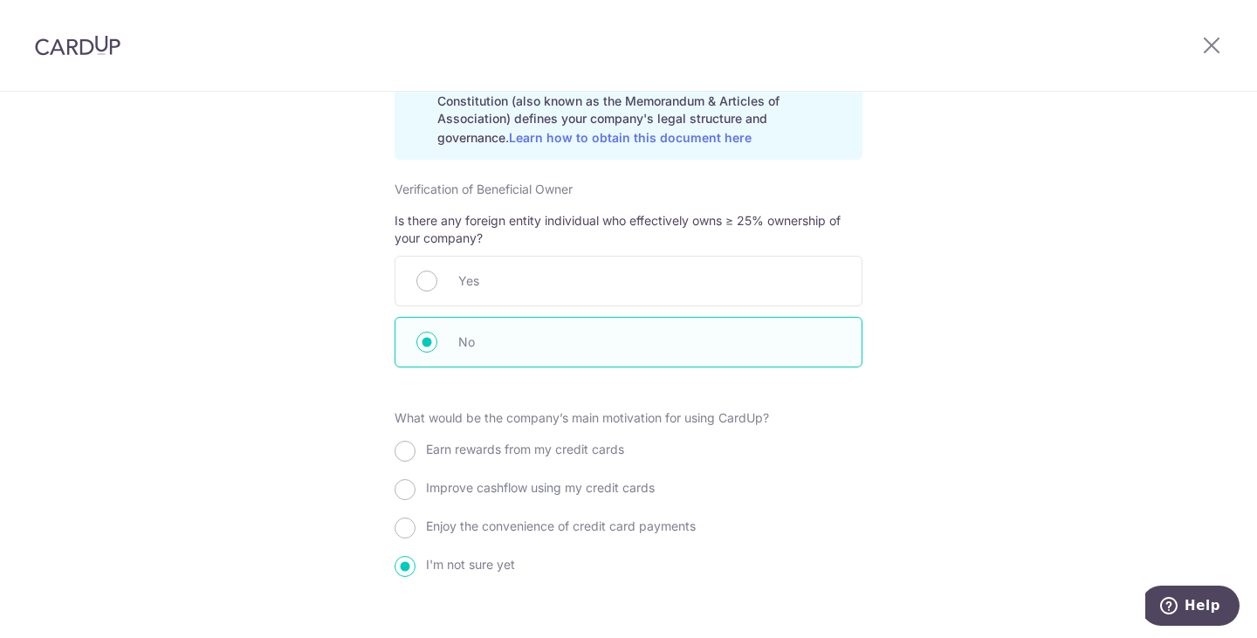
scroll to position [2025, 0]
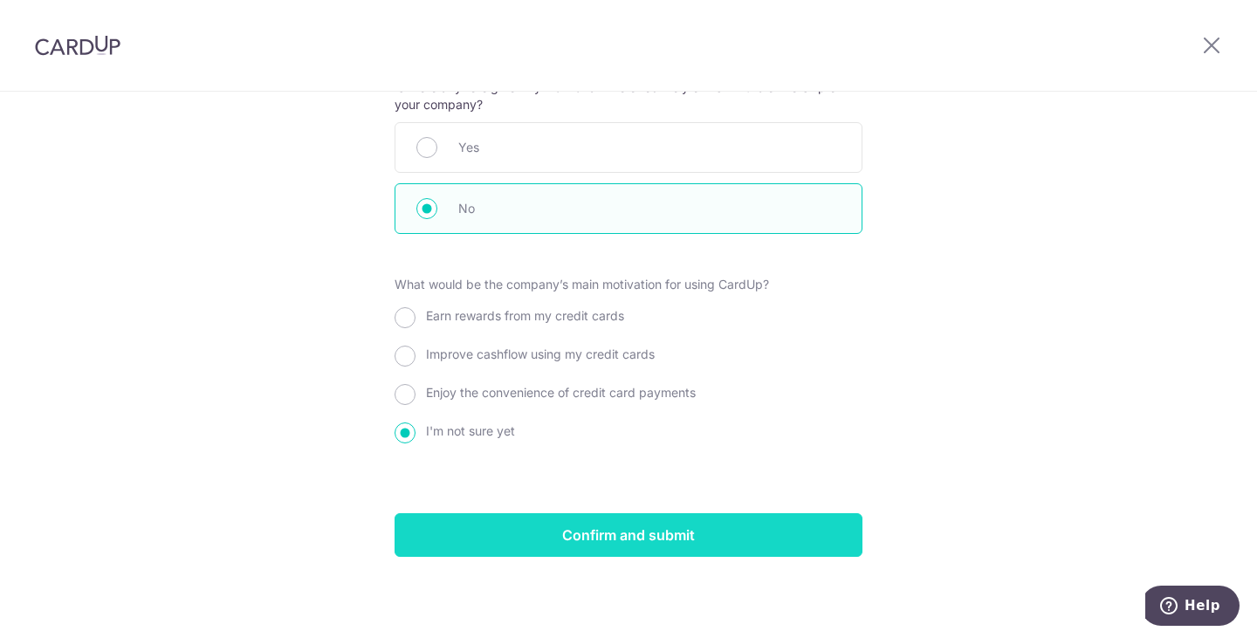
click at [733, 534] on input "Confirm and submit" at bounding box center [629, 535] width 468 height 44
